Goal: Transaction & Acquisition: Purchase product/service

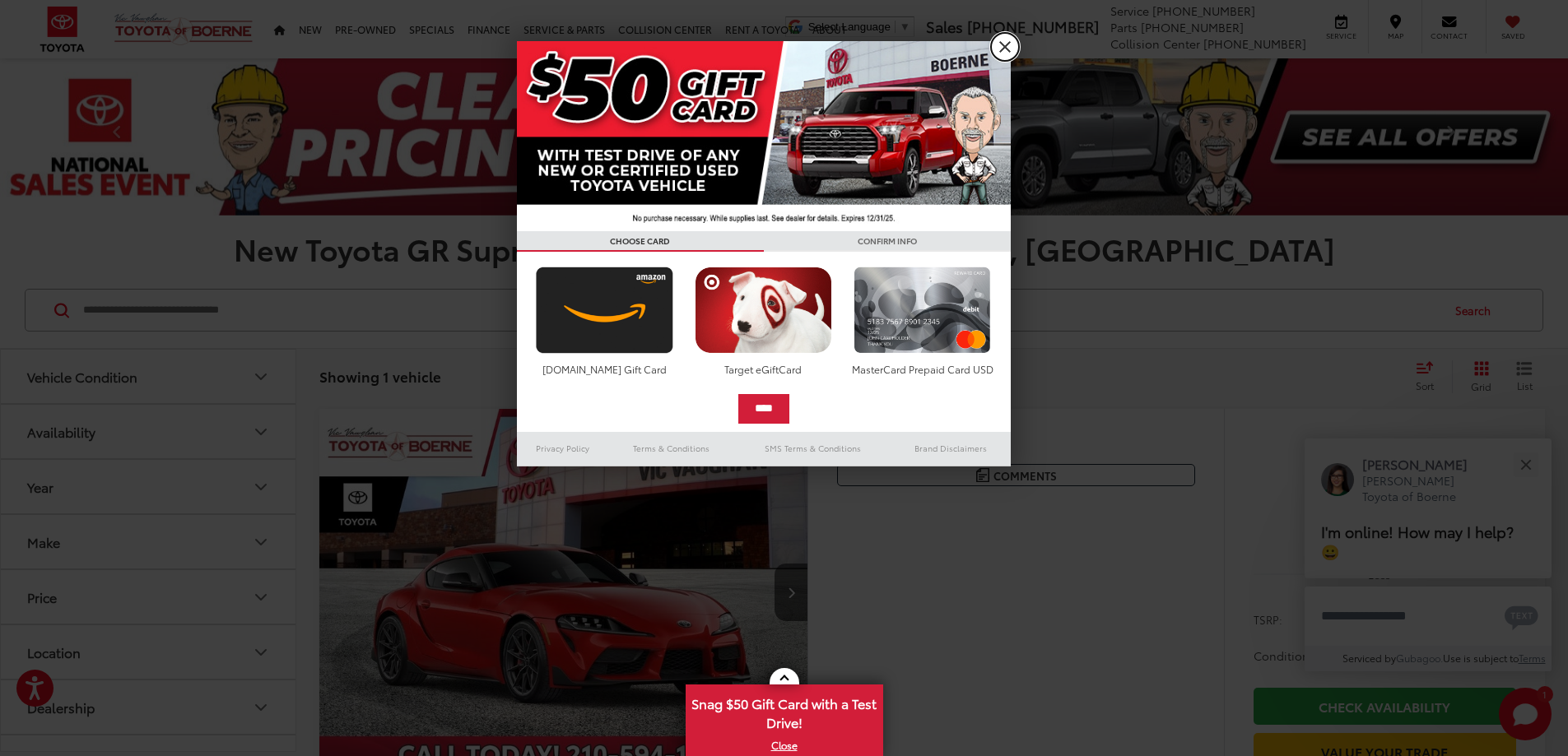
drag, startPoint x: 998, startPoint y: 50, endPoint x: 989, endPoint y: 50, distance: 9.0
click at [998, 50] on link "X" at bounding box center [1005, 47] width 28 height 28
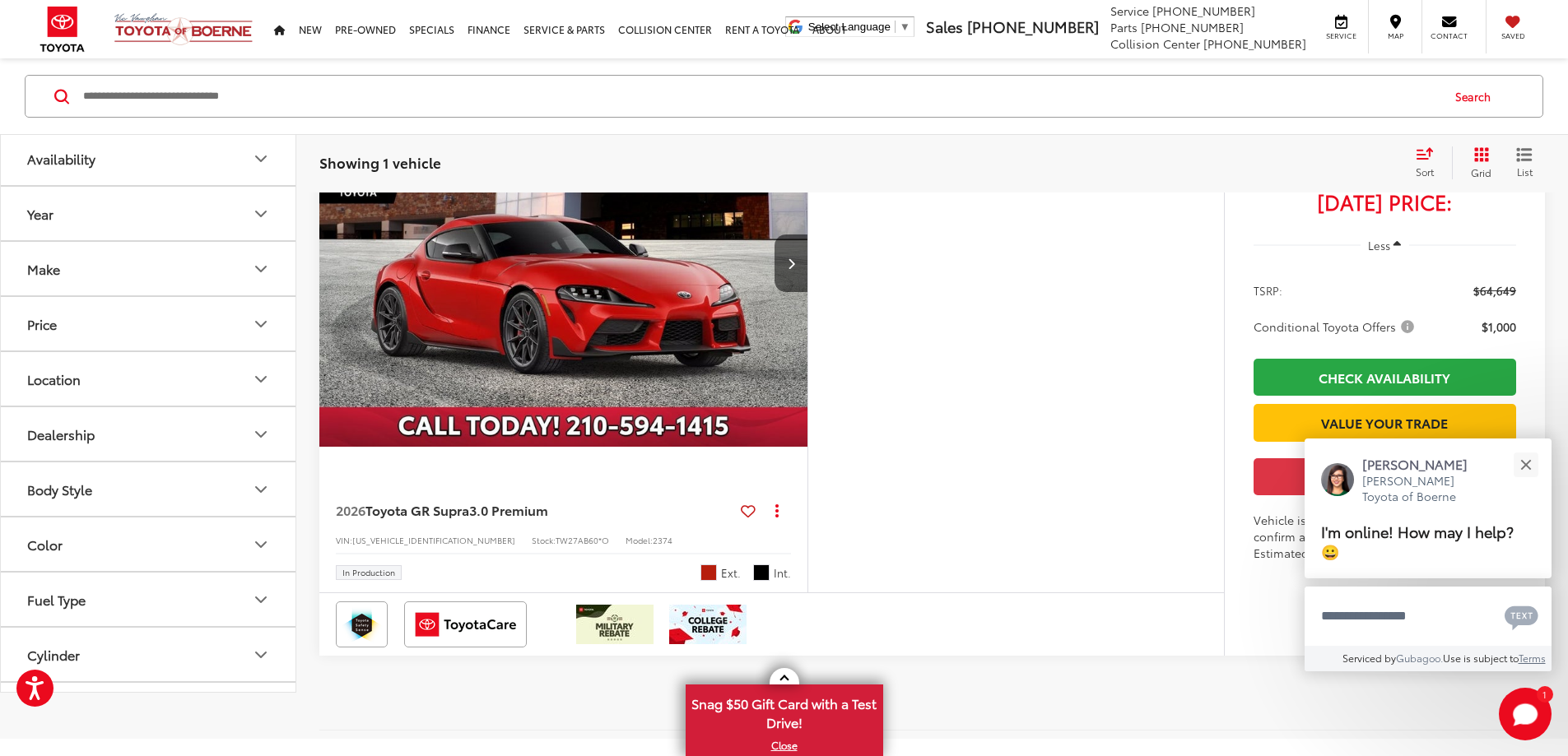
scroll to position [247, 0]
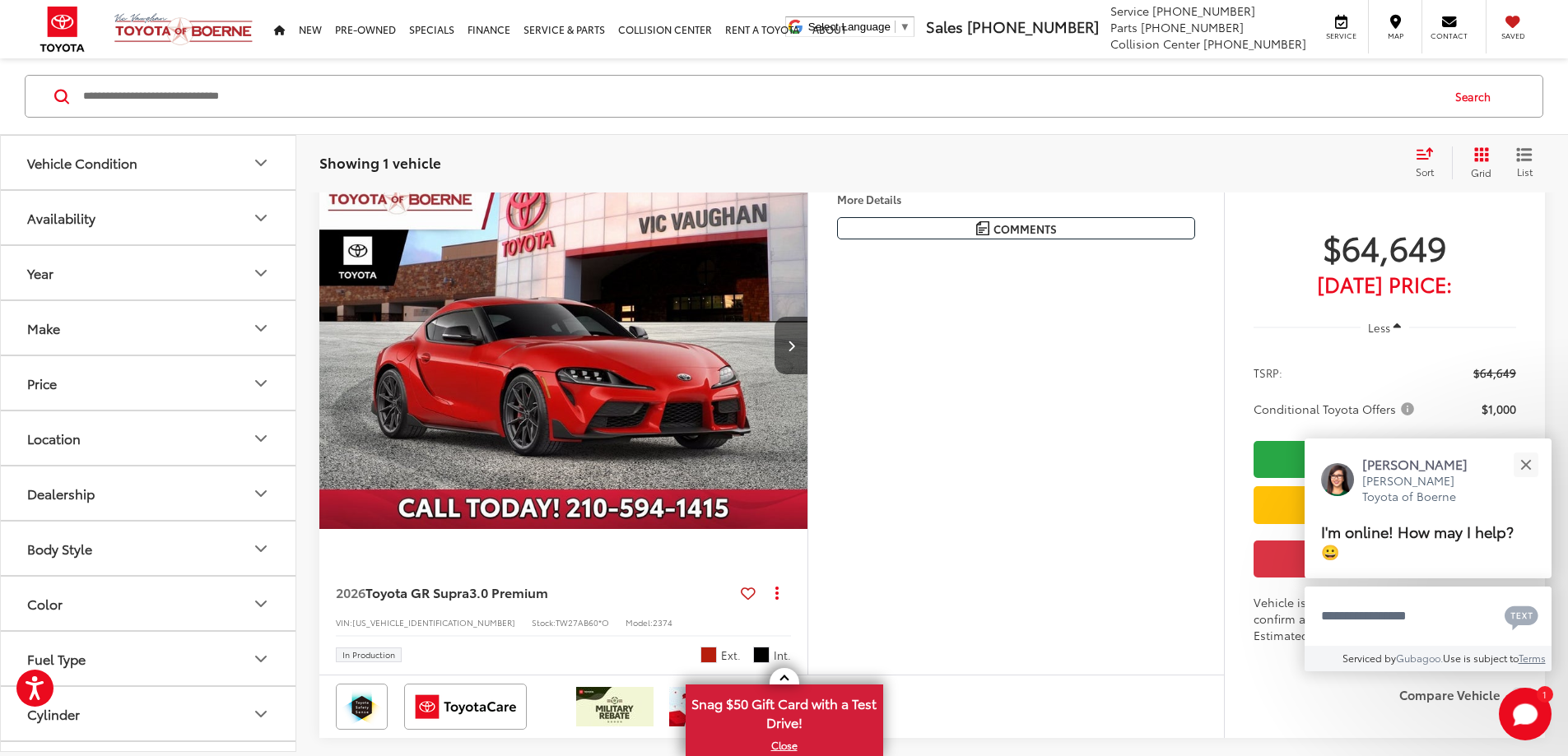
drag, startPoint x: 918, startPoint y: 404, endPoint x: 855, endPoint y: 396, distance: 63.5
click at [808, 374] on button "Next image" at bounding box center [791, 346] width 33 height 58
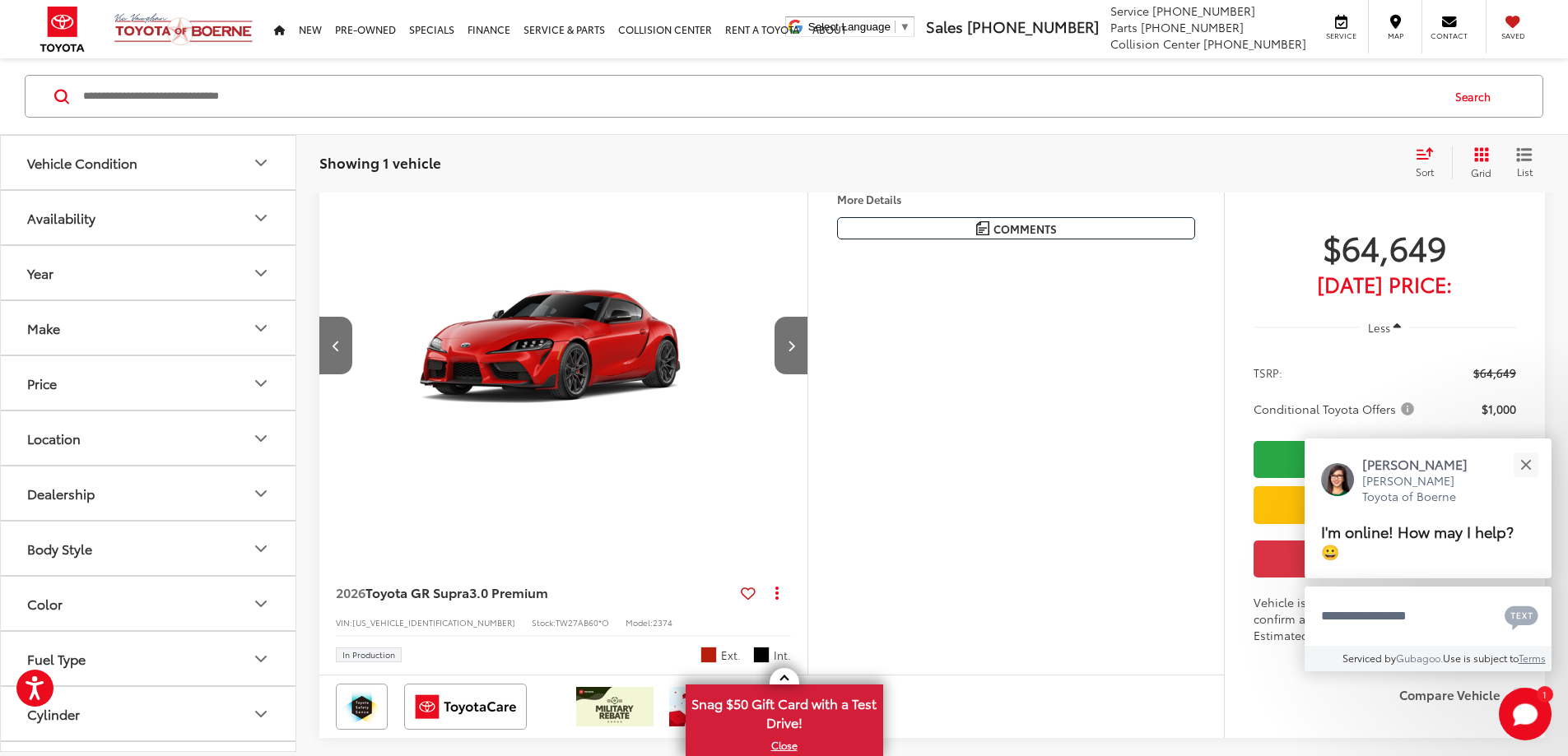
scroll to position [0, 623]
click at [808, 374] on button "Next image" at bounding box center [791, 346] width 33 height 58
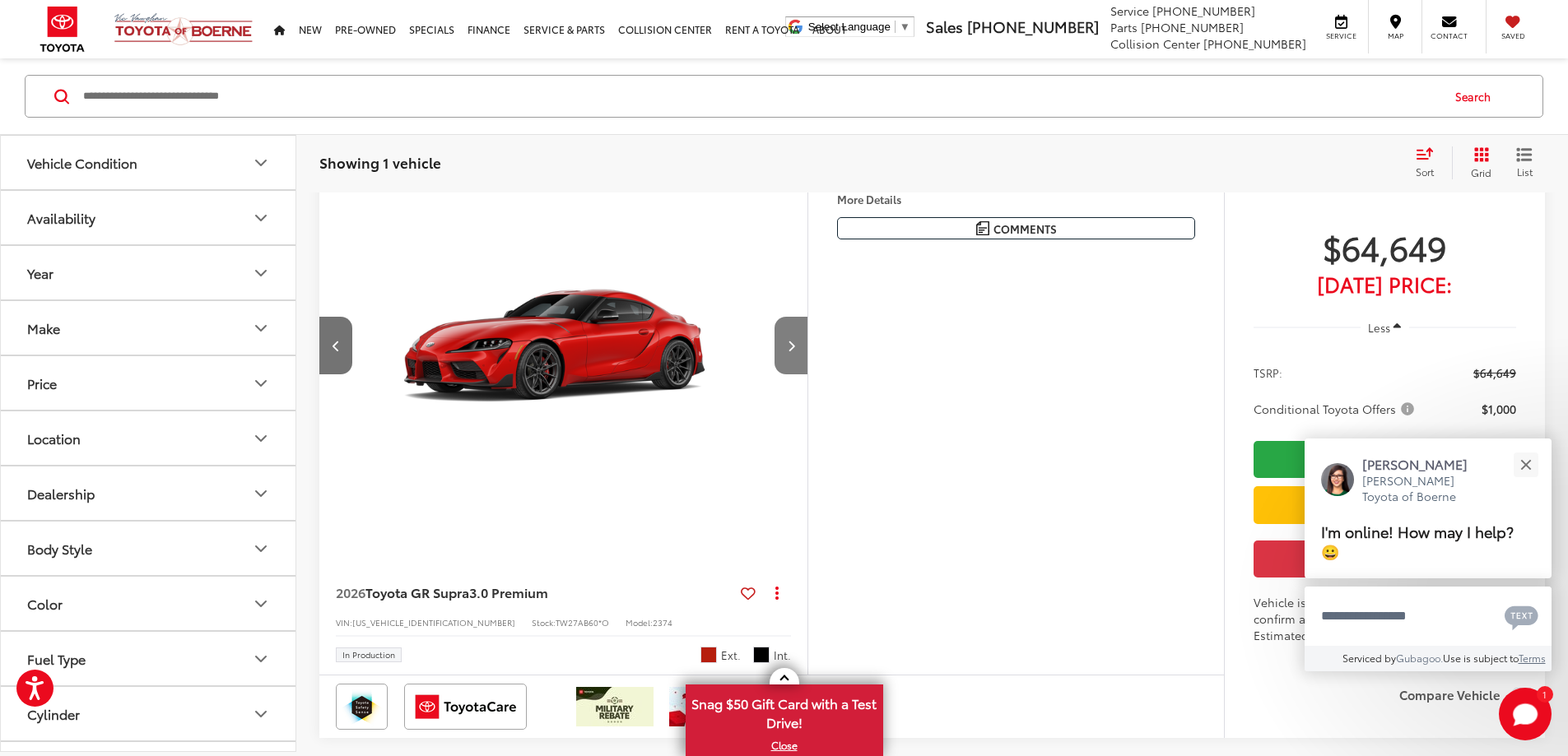
click at [808, 374] on button "Next image" at bounding box center [791, 346] width 33 height 58
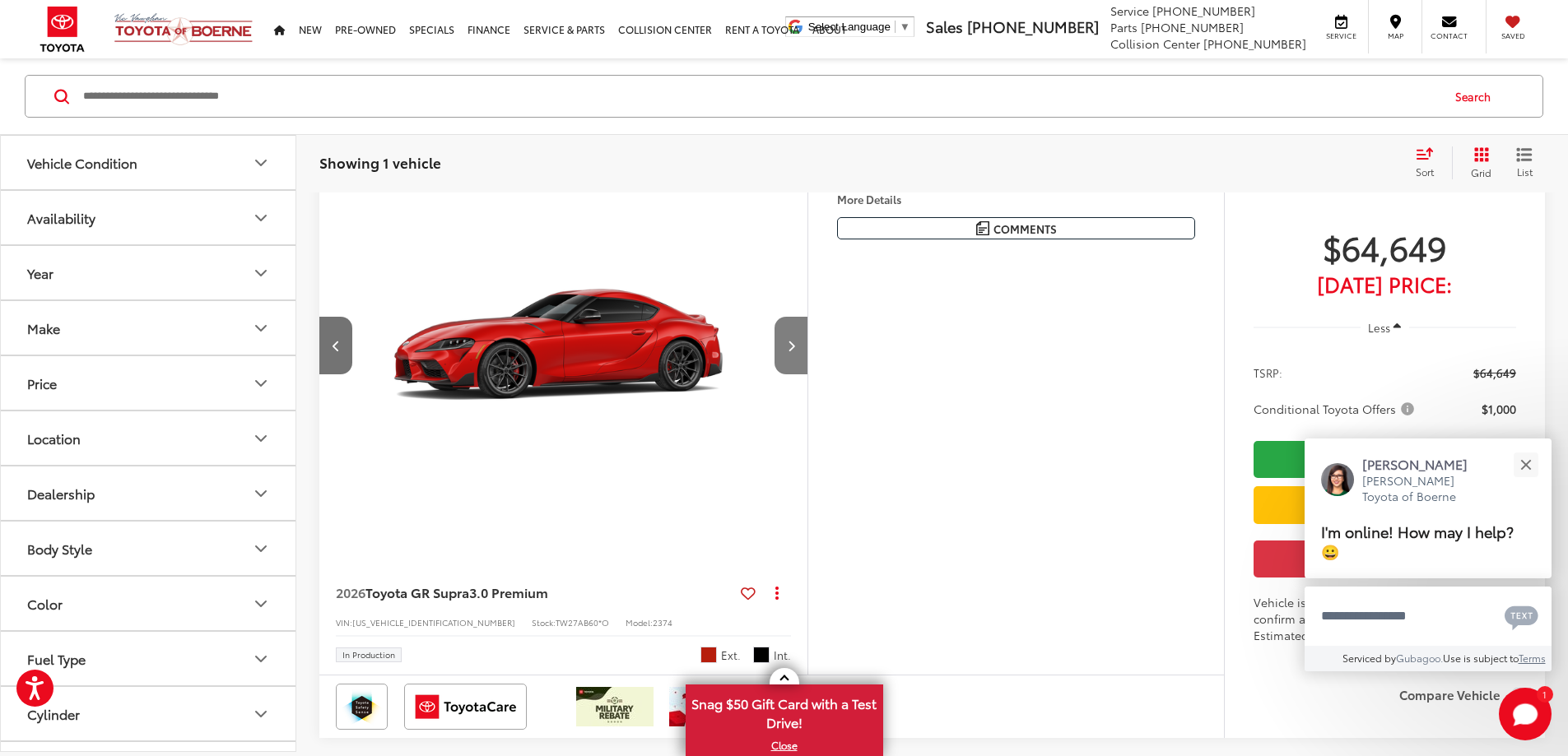
click at [808, 374] on button "Next image" at bounding box center [791, 346] width 33 height 58
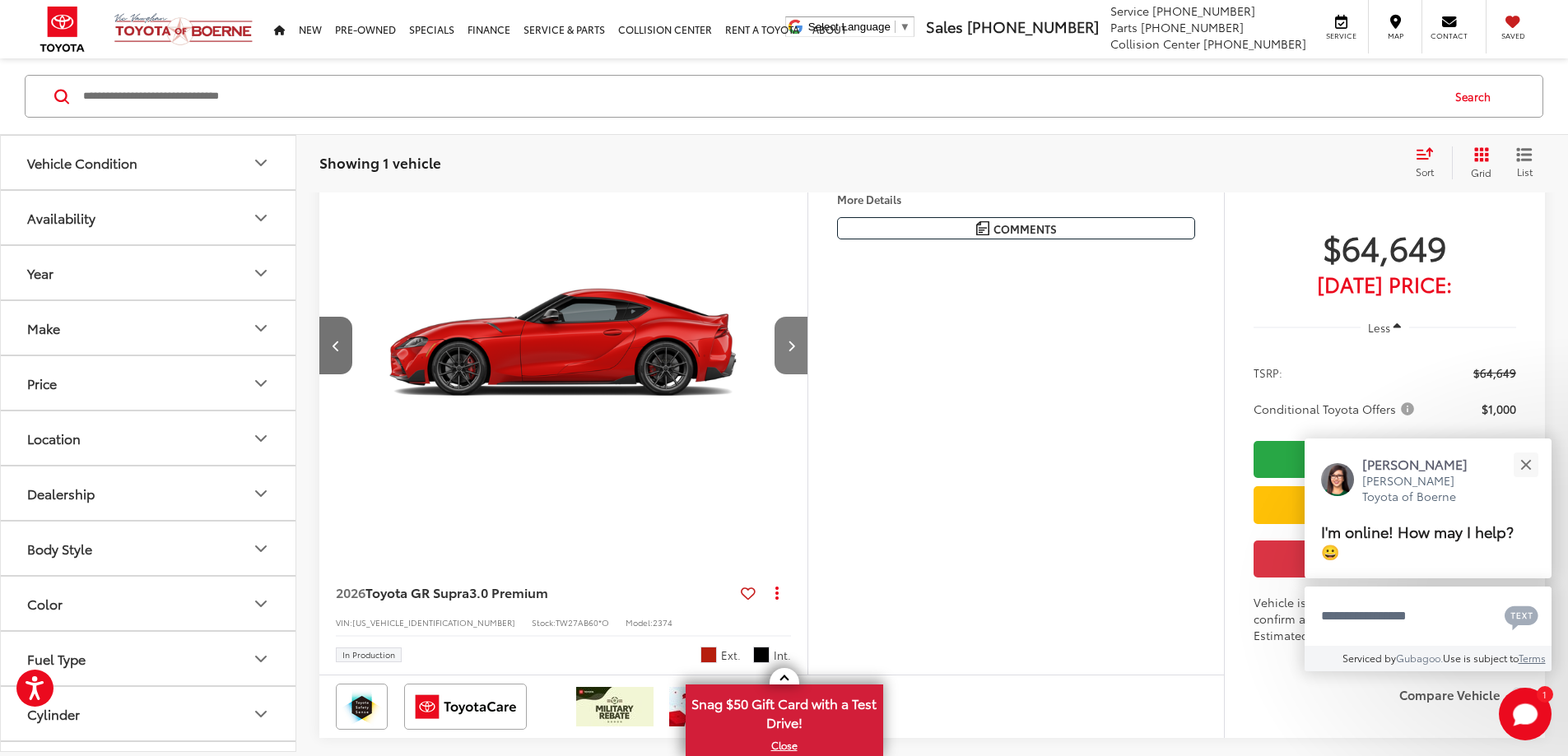
click at [808, 374] on button "Next image" at bounding box center [791, 346] width 33 height 58
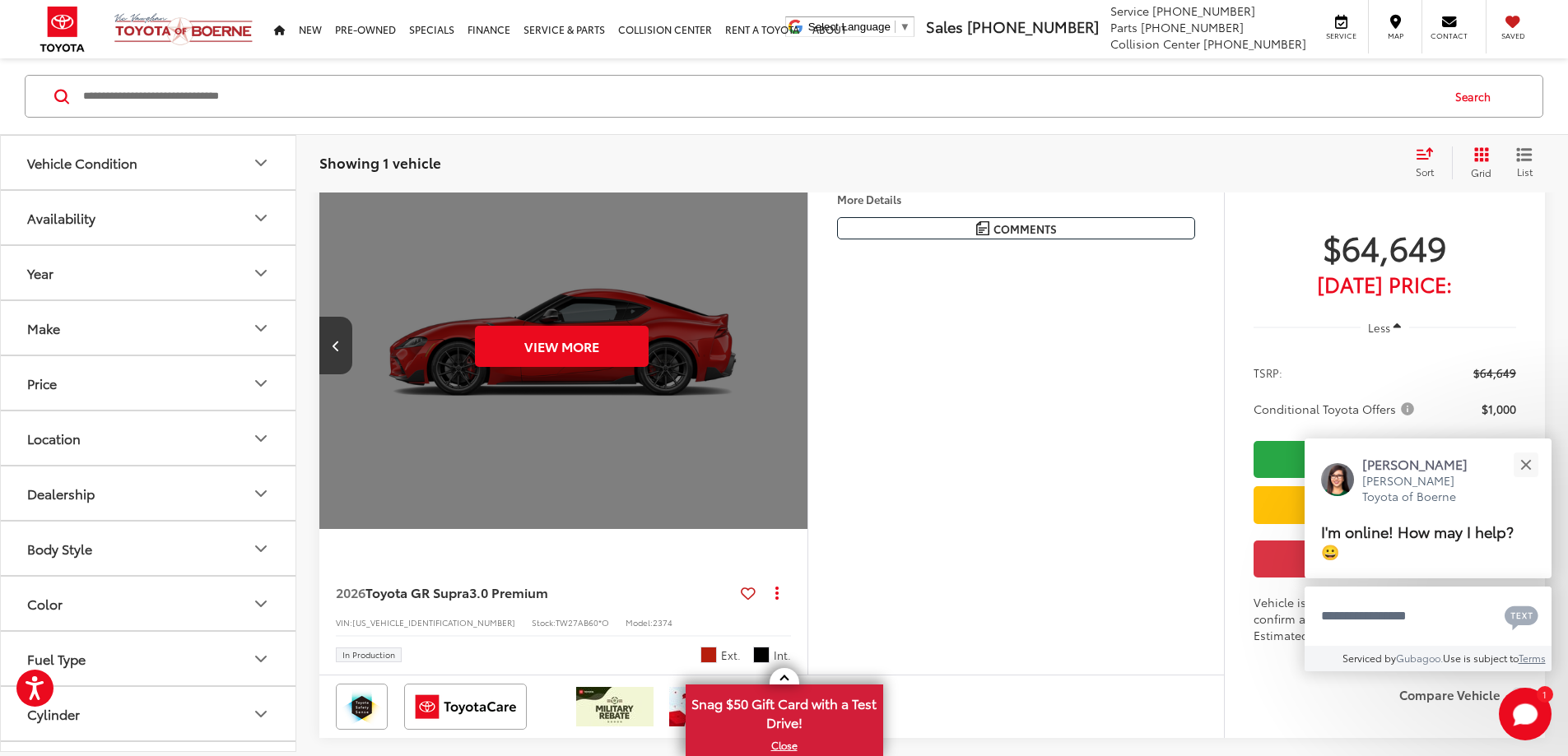
scroll to position [0, 3120]
click at [552, 367] on button "View More" at bounding box center [561, 347] width 173 height 41
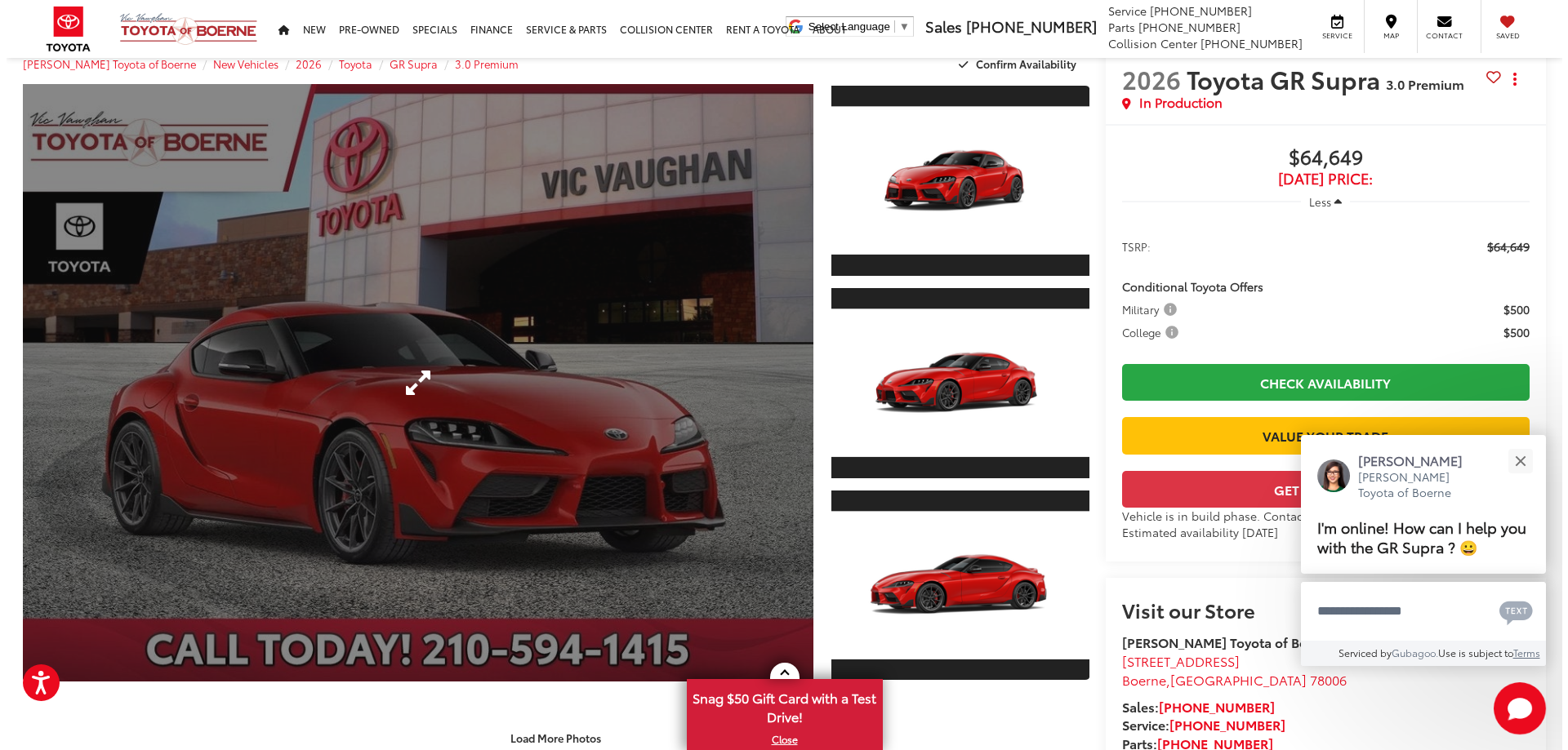
scroll to position [82, 0]
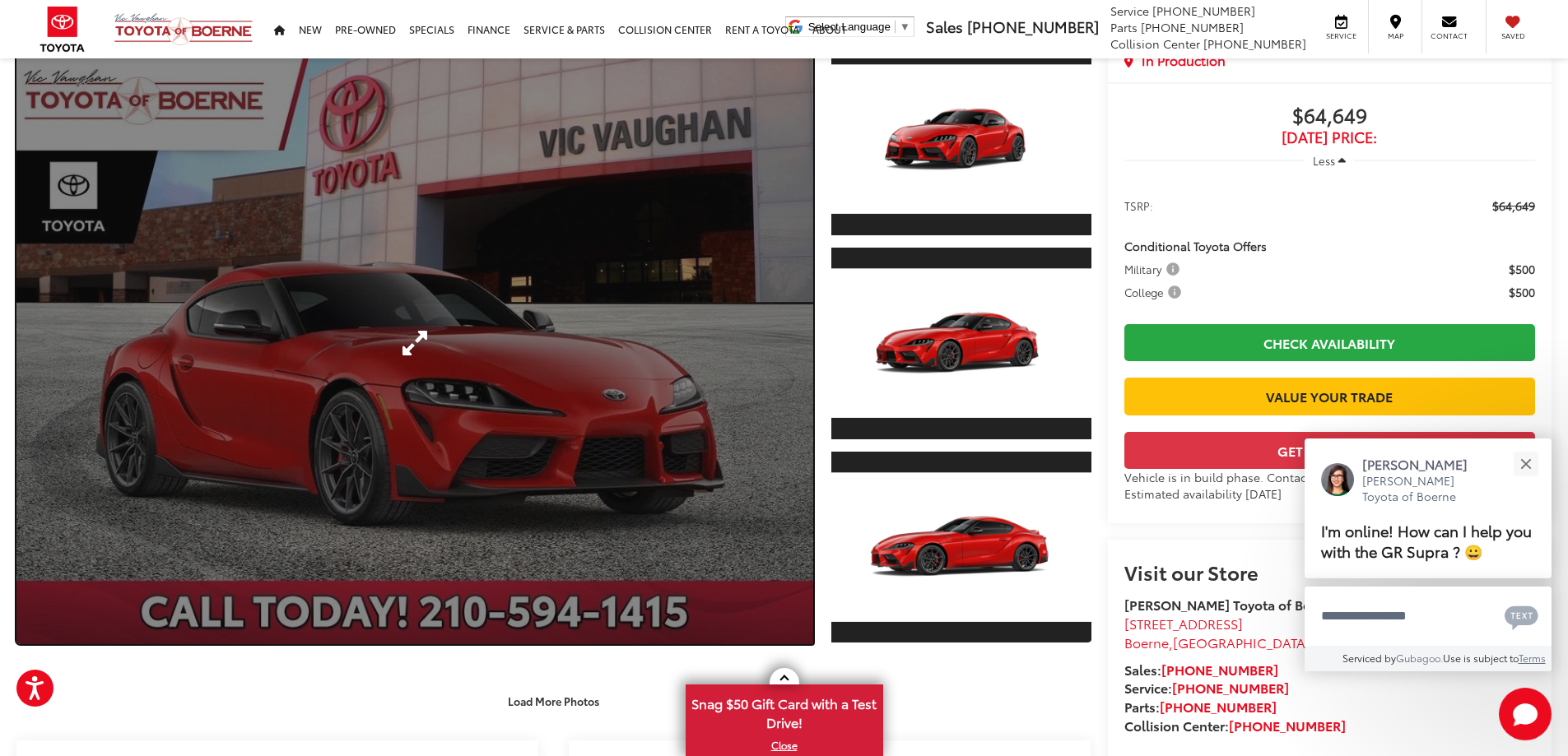
click at [757, 307] on link "Expand Photo 0" at bounding box center [415, 343] width 797 height 602
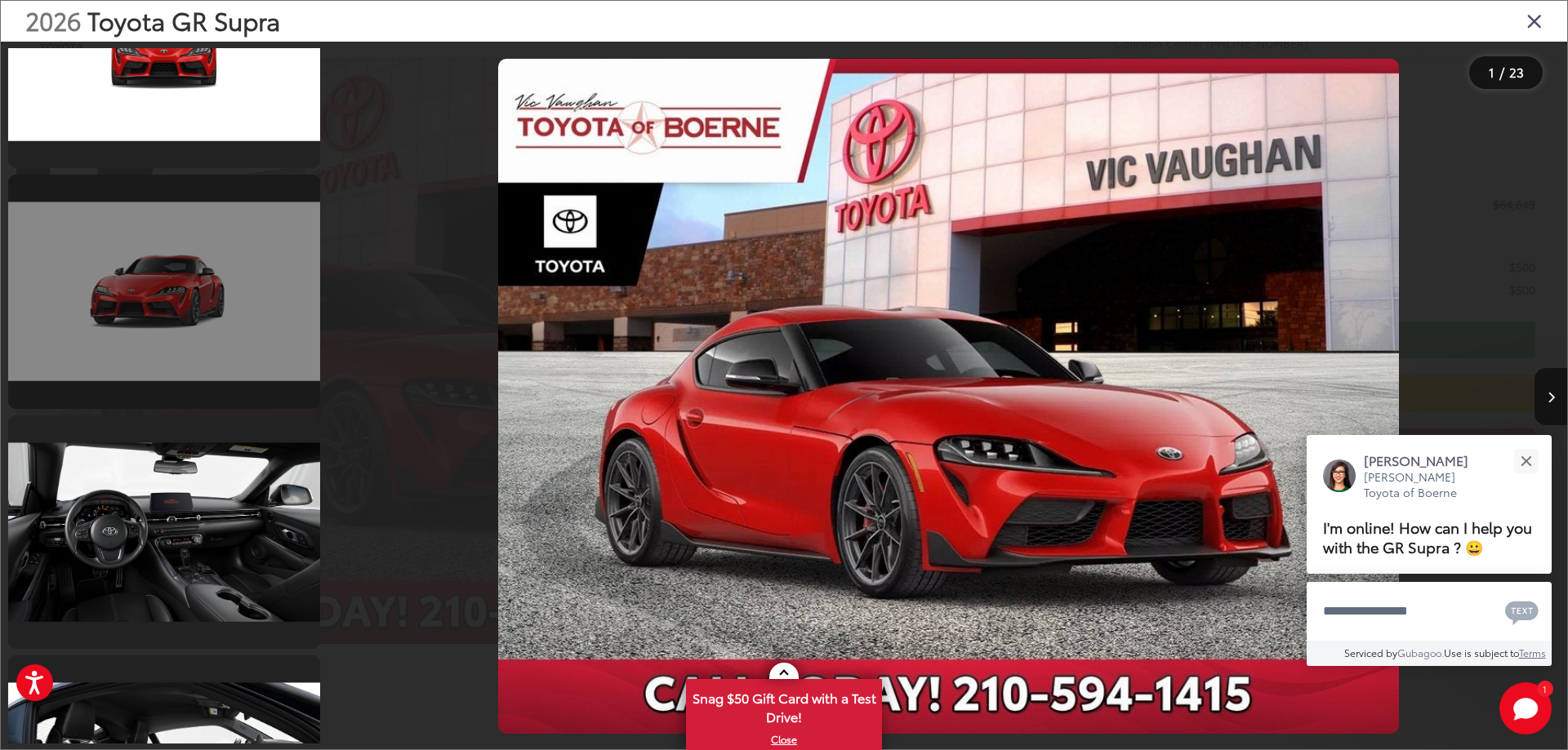
scroll to position [4176, 0]
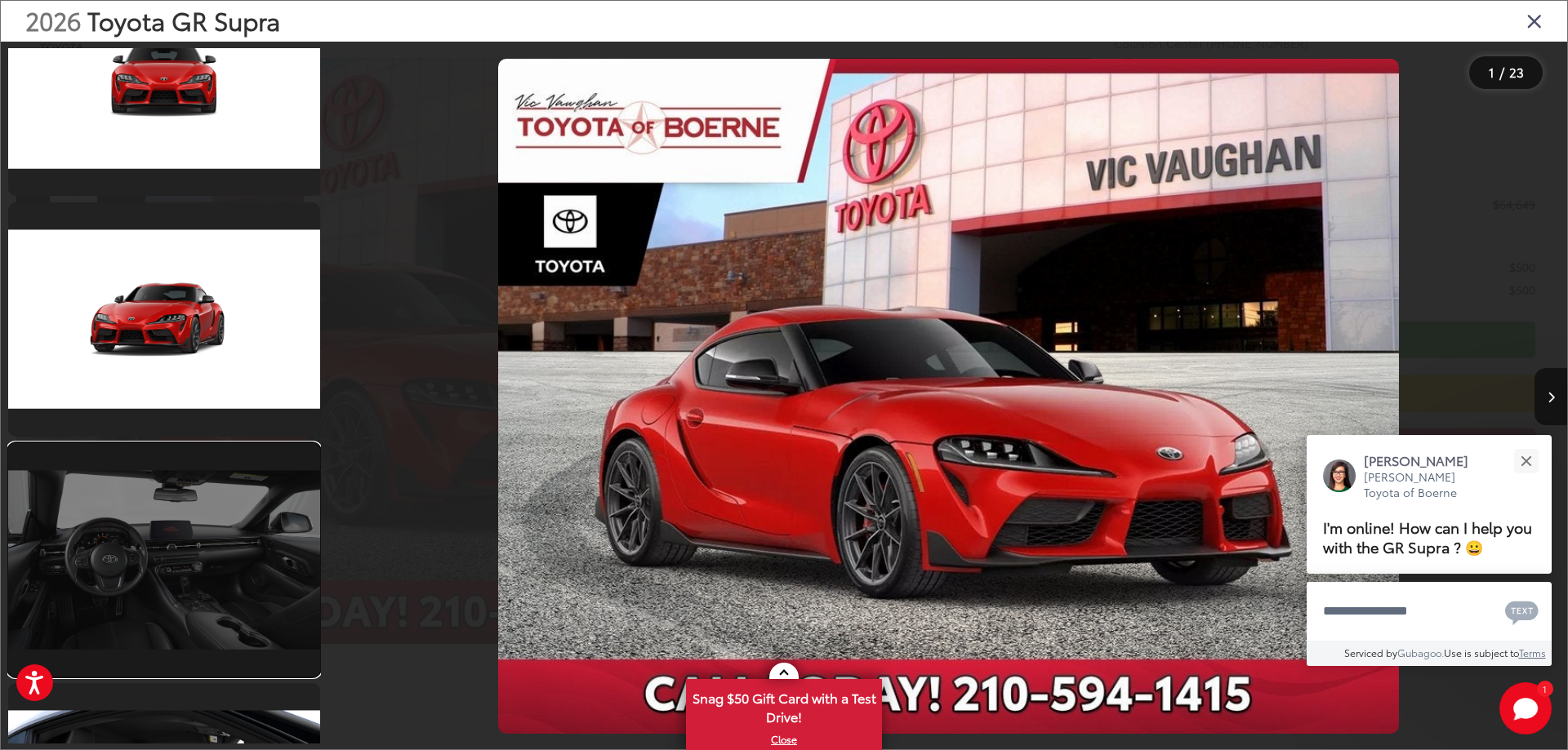
click at [191, 520] on link at bounding box center [164, 559] width 312 height 233
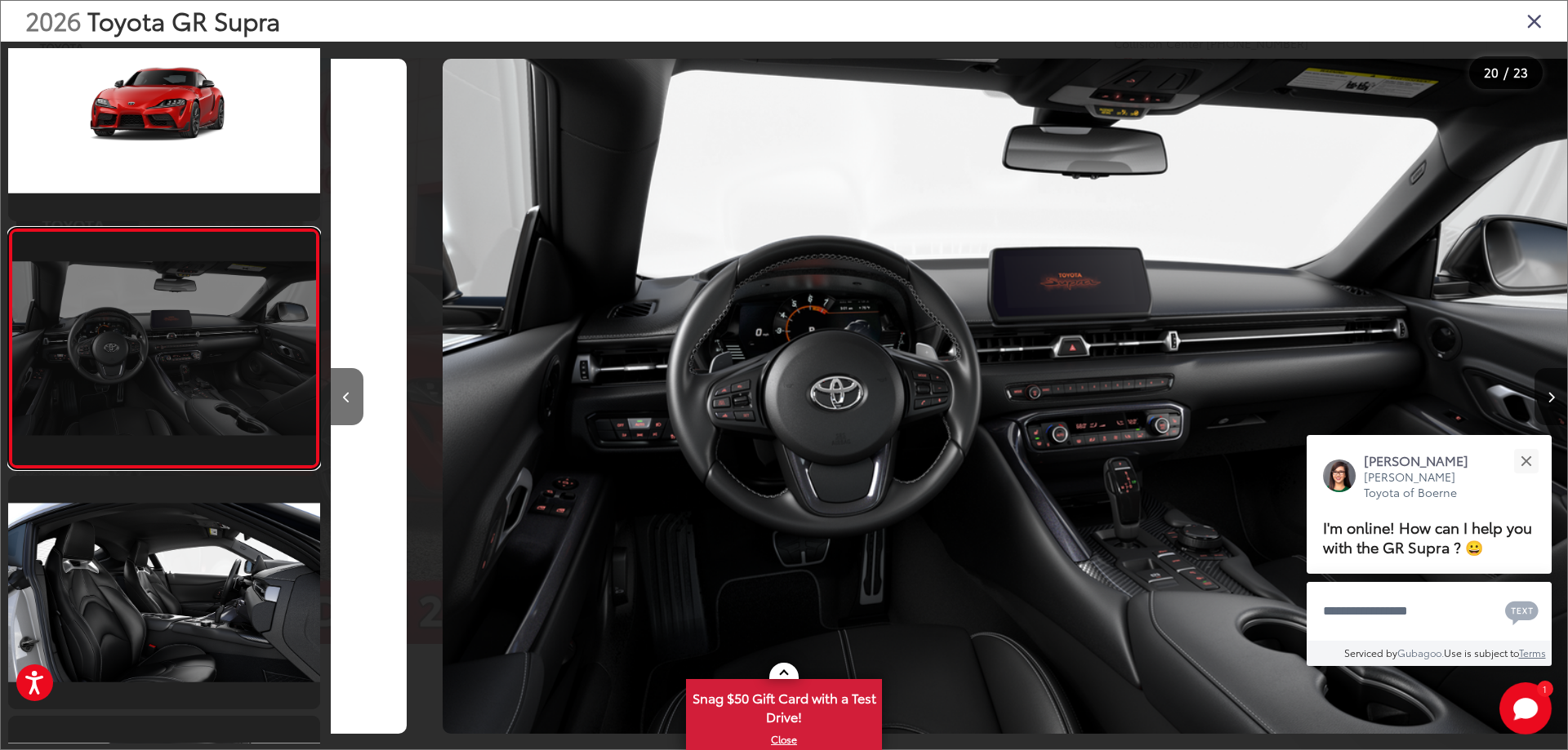
scroll to position [0, 23493]
